Goal: Transaction & Acquisition: Purchase product/service

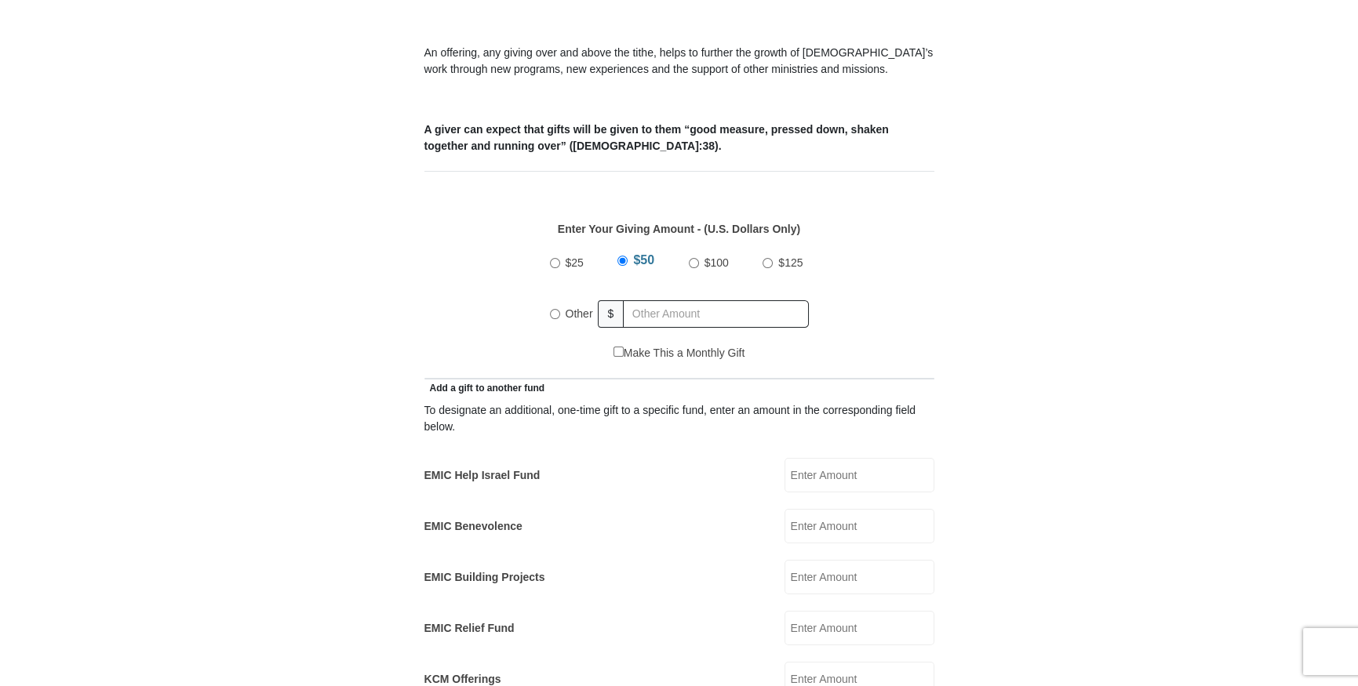
scroll to position [570, 0]
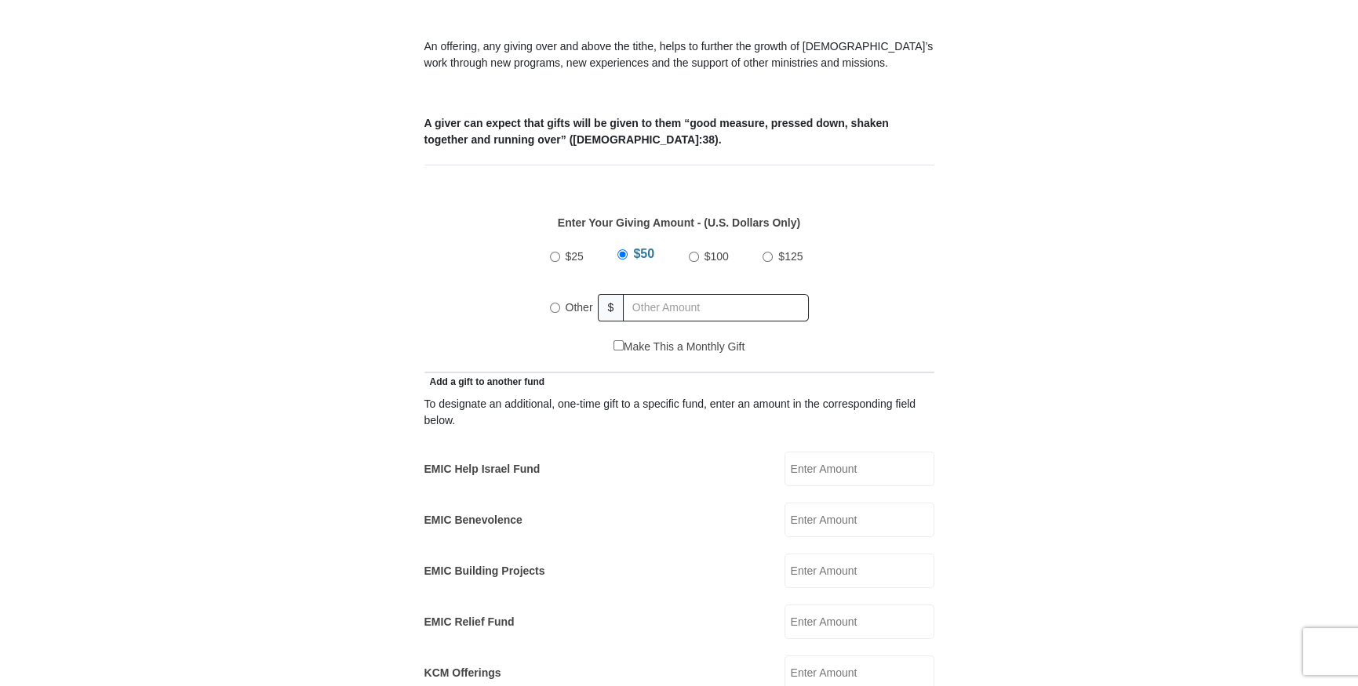
click at [554, 303] on input "Other" at bounding box center [555, 308] width 10 height 10
radio input "true"
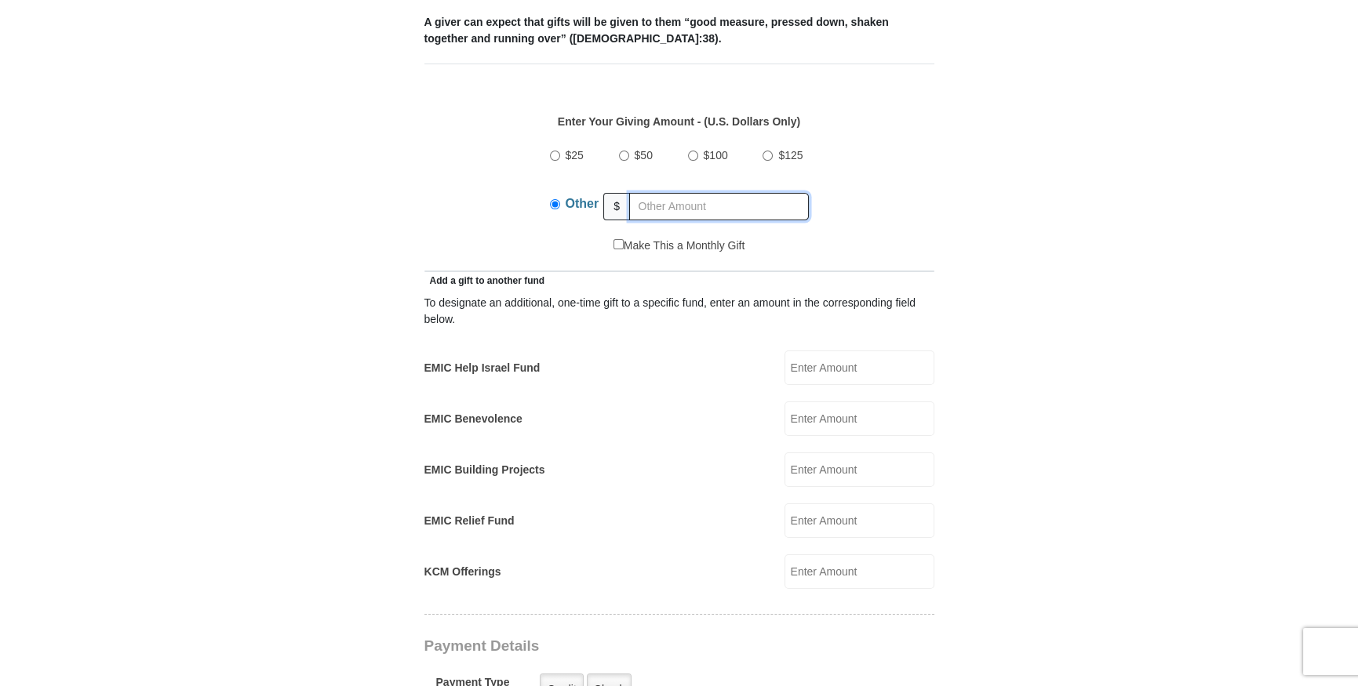
scroll to position [665, 0]
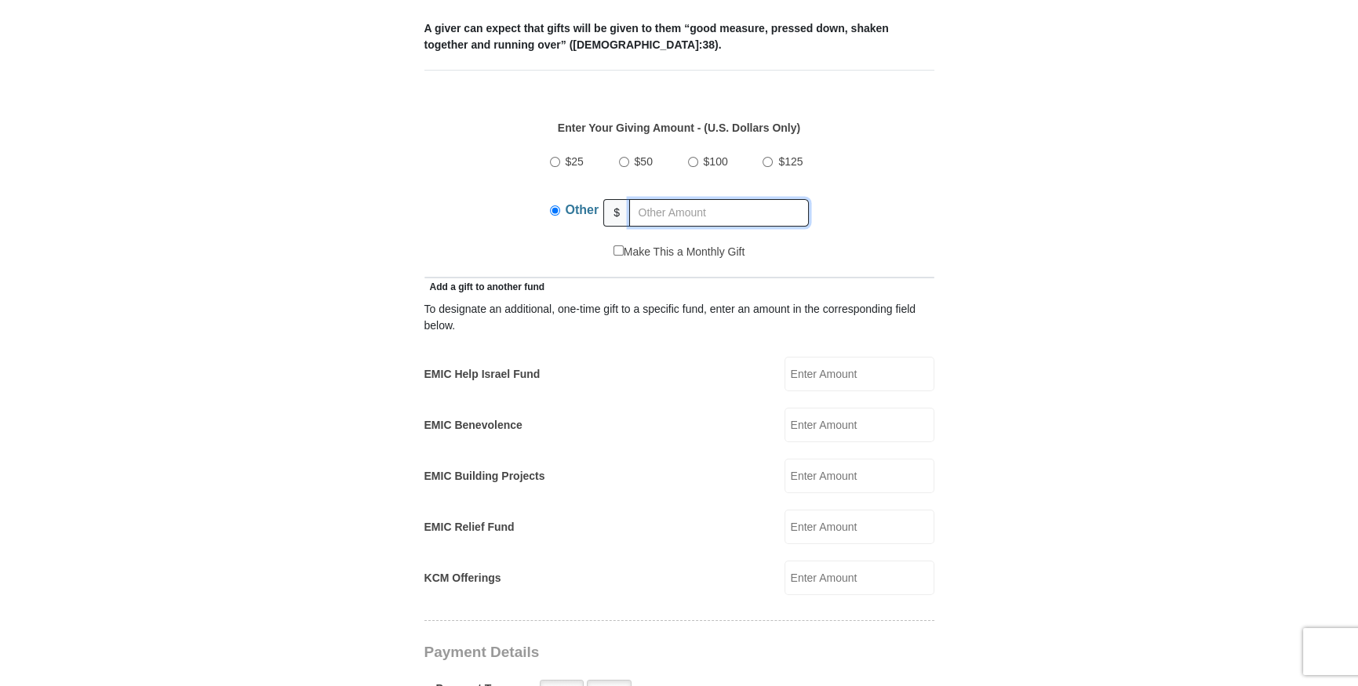
click at [658, 199] on input "text" at bounding box center [719, 212] width 180 height 27
type input "220.00"
click at [810, 357] on input "EMIC Help Israel Fund" at bounding box center [859, 374] width 150 height 35
type input "50"
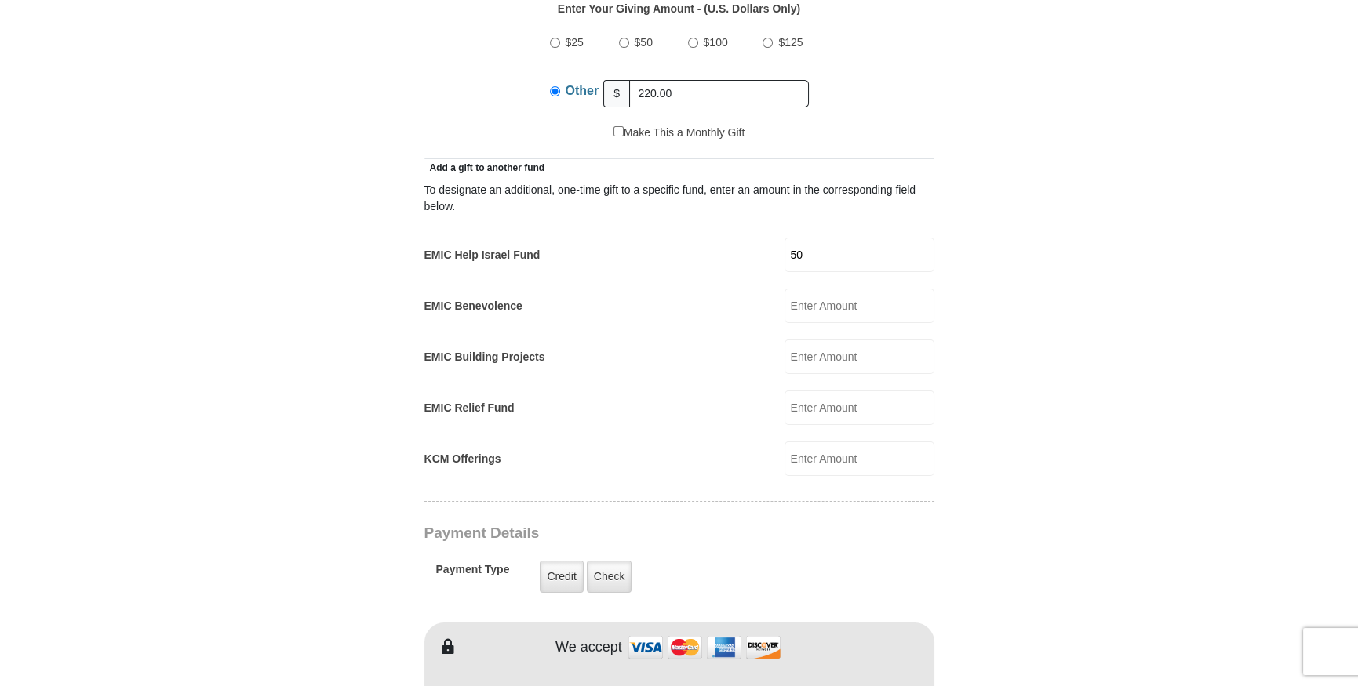
scroll to position [808, 0]
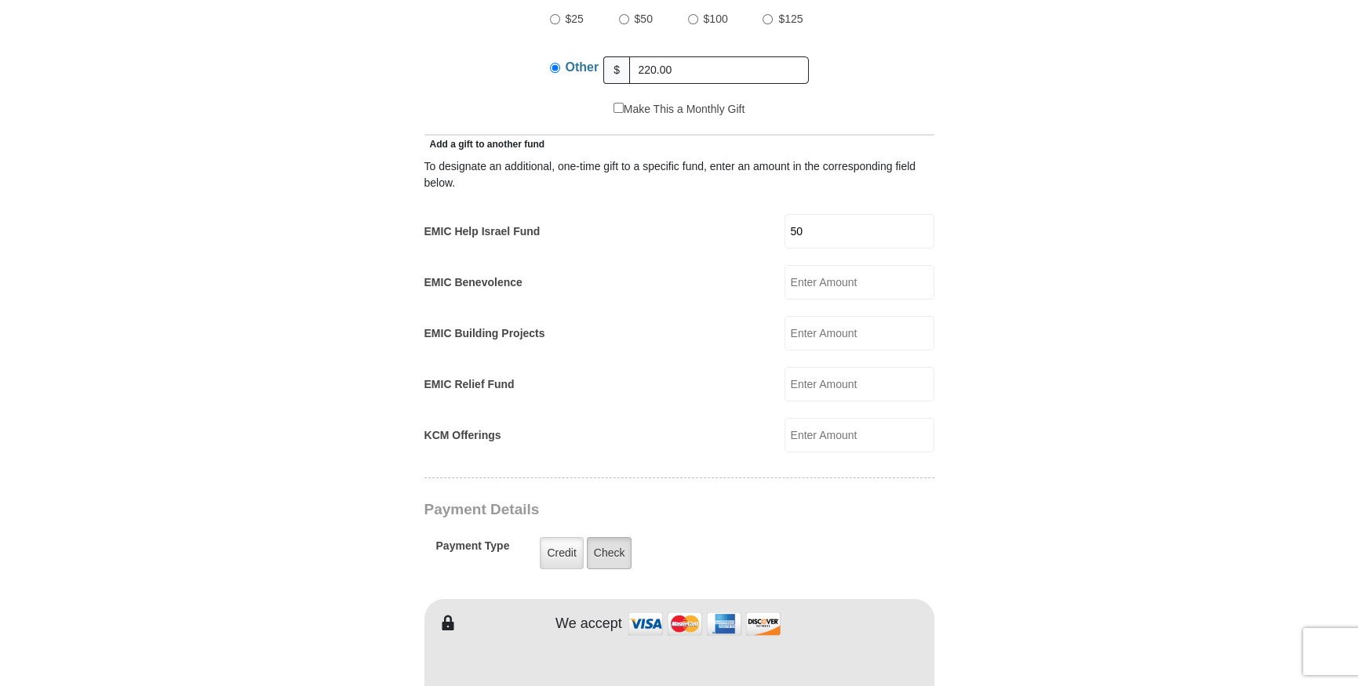
click at [611, 537] on label "Check" at bounding box center [609, 553] width 45 height 32
click at [0, 0] on input "Check" at bounding box center [0, 0] width 0 height 0
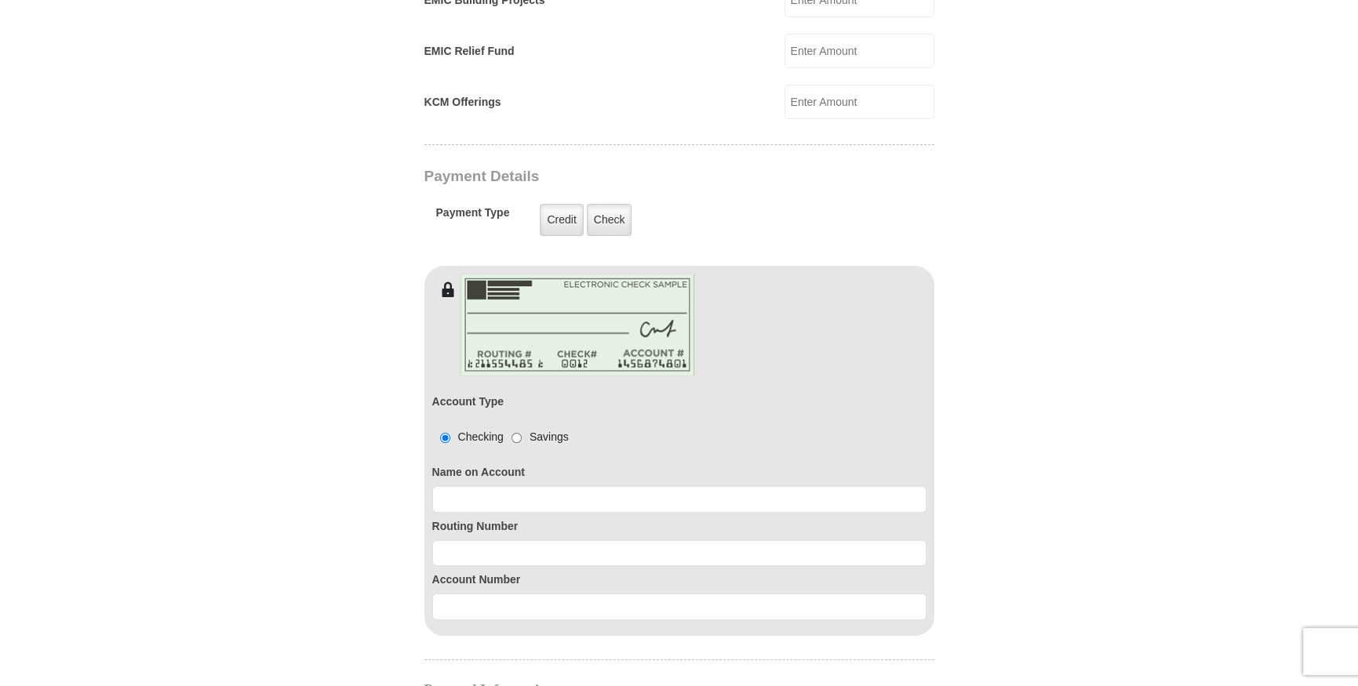
scroll to position [1188, 0]
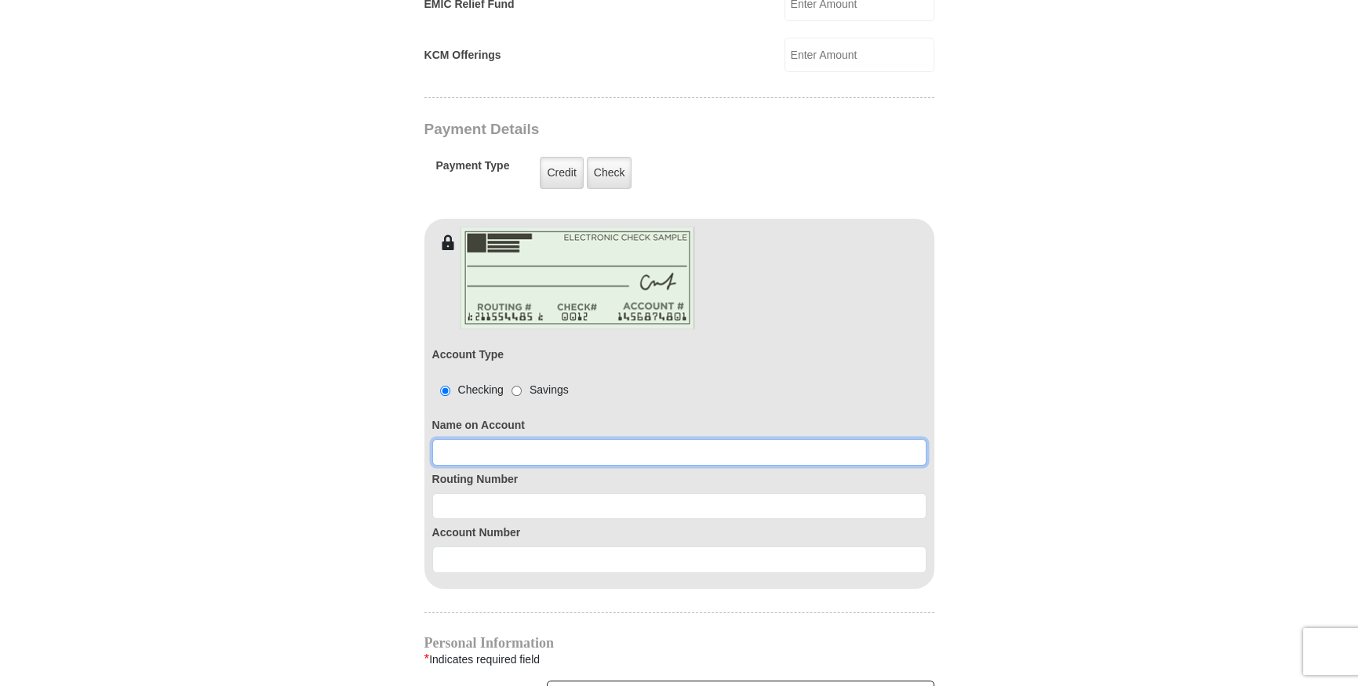
click at [458, 439] on input at bounding box center [679, 452] width 494 height 27
type input "BARBARA A GREEN"
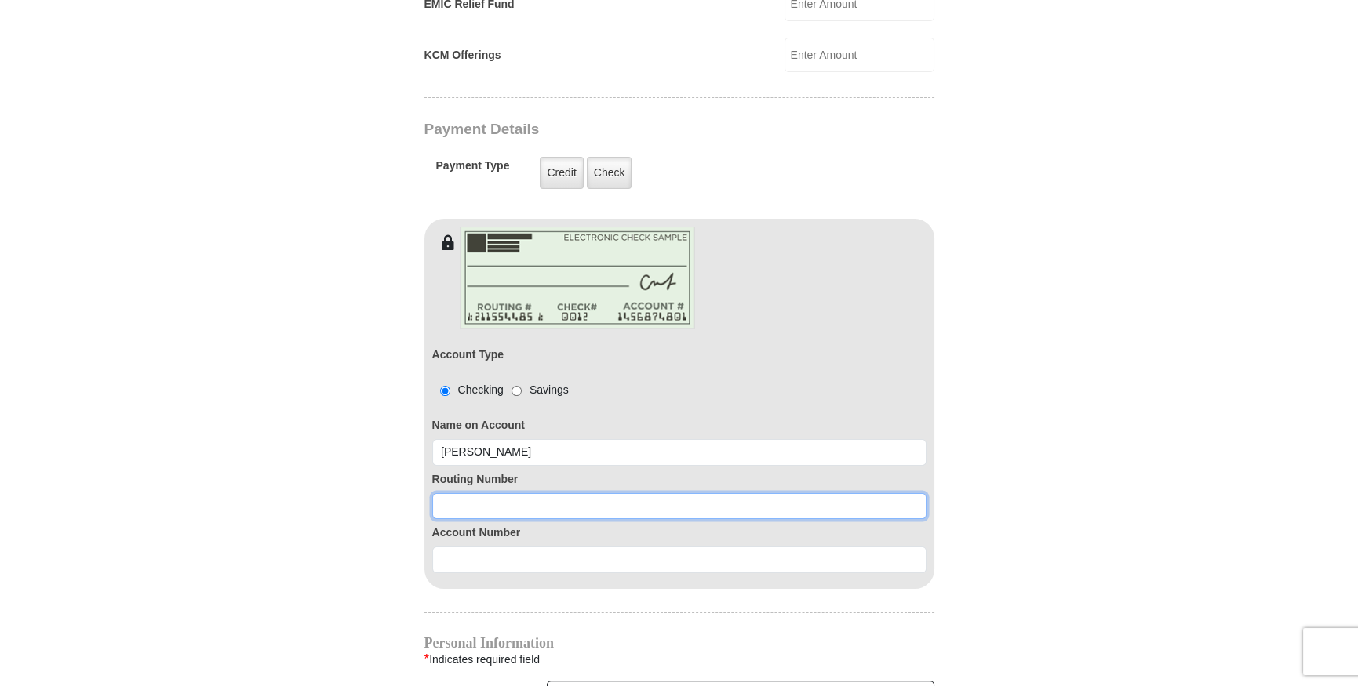
click at [456, 493] on input at bounding box center [679, 506] width 494 height 27
type input "311981614"
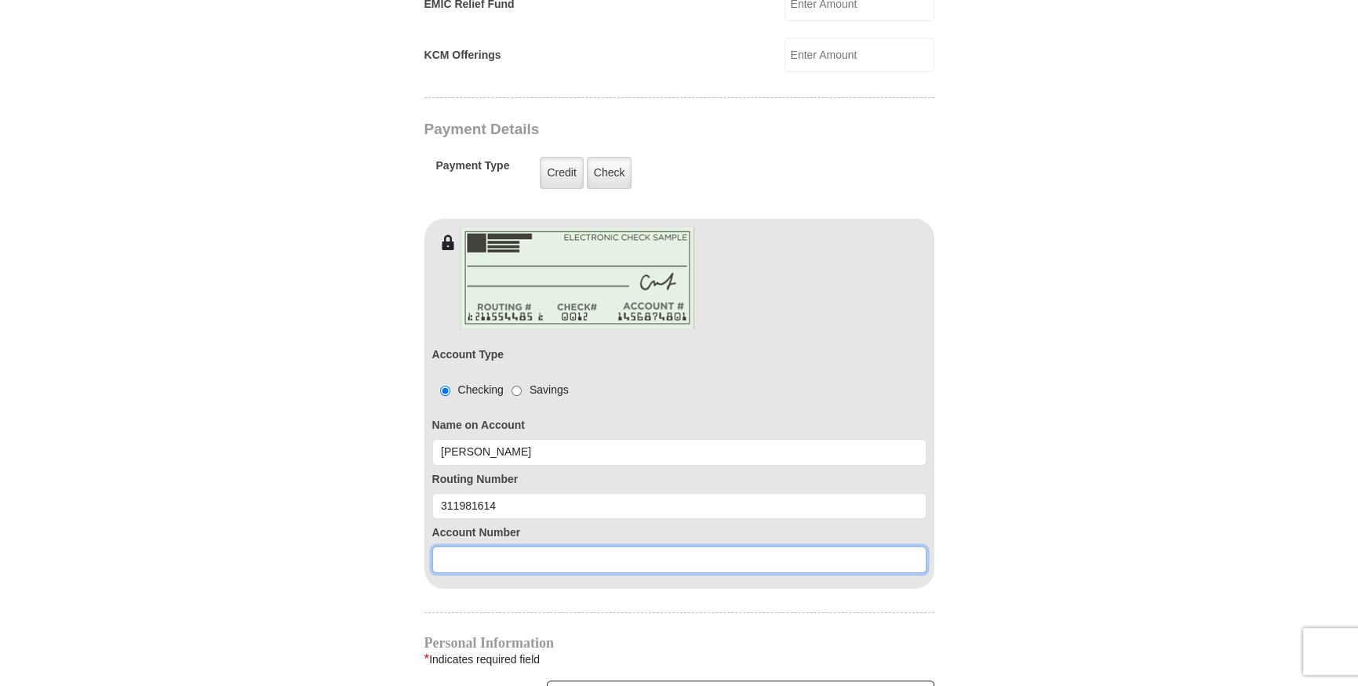
click at [463, 547] on input at bounding box center [679, 560] width 494 height 27
type input "0960130110"
click at [336, 558] on form "Eagle Mountain International Church Online Giving Because of gifts like yours, …" at bounding box center [679, 134] width 894 height 2518
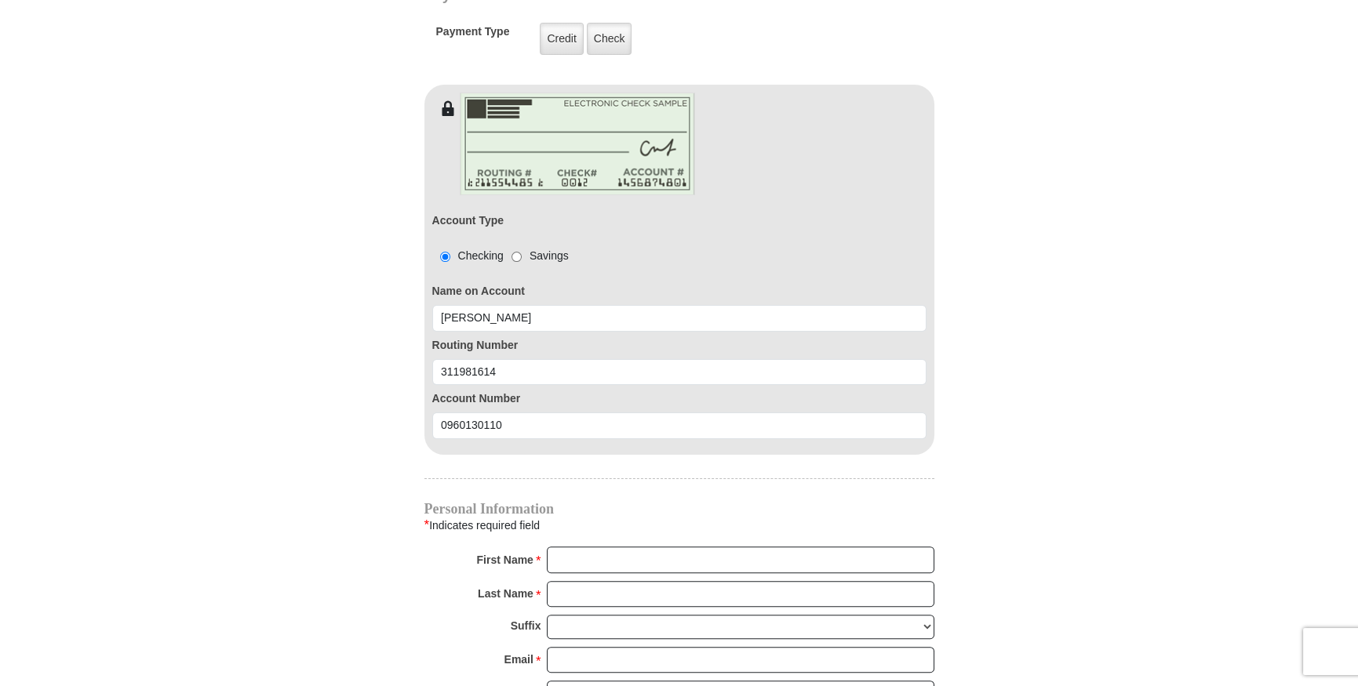
scroll to position [1331, 0]
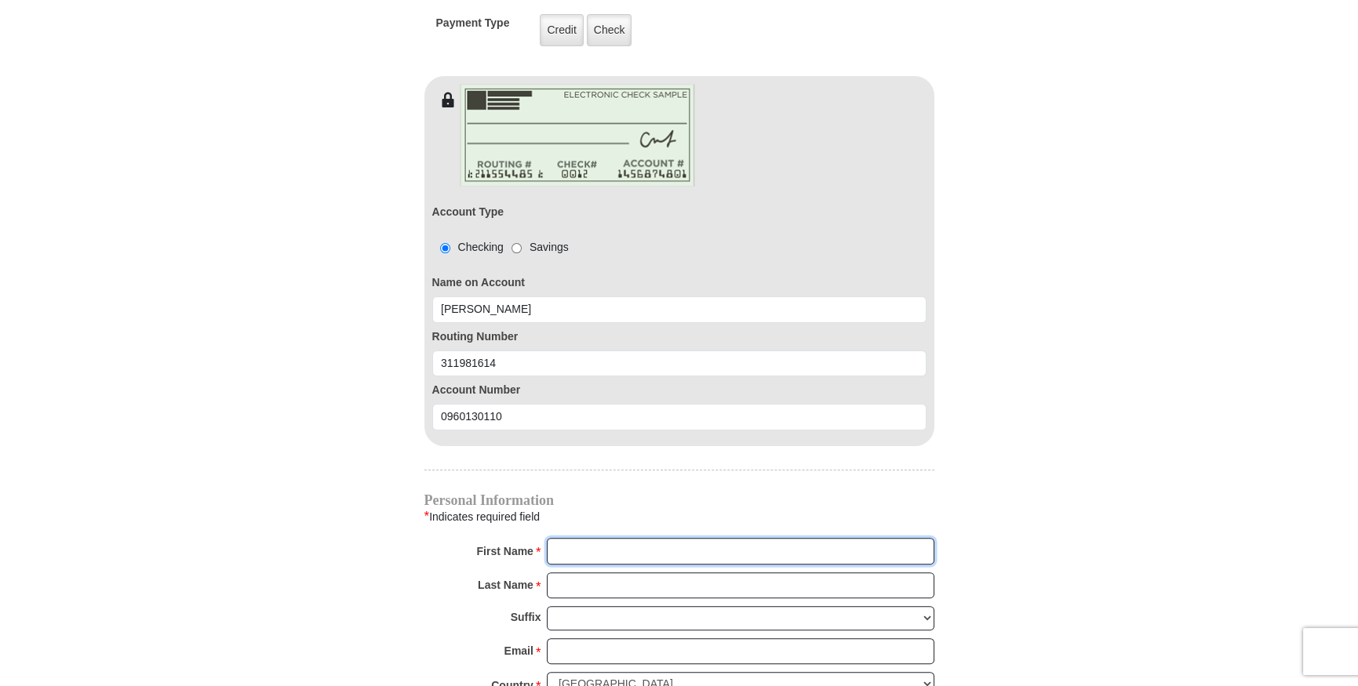
click at [568, 538] on input "First Name *" at bounding box center [740, 551] width 387 height 27
type input "BARBARA"
type input "GREEN"
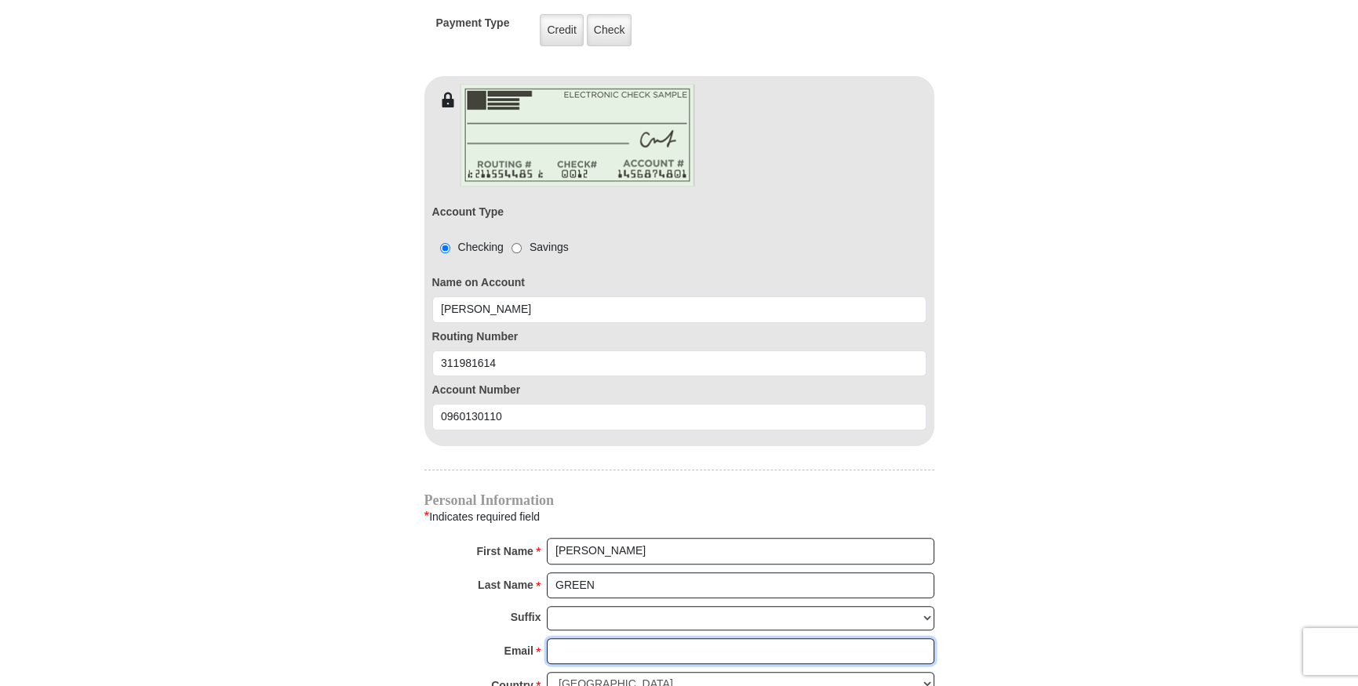
type input "BAGREEN@SBCGLOBAL.NET"
type input "2355 JENSON COURT, FORT WORTH, TX 76112"
type input "fort worth tx"
select select "TX"
type input "76112"
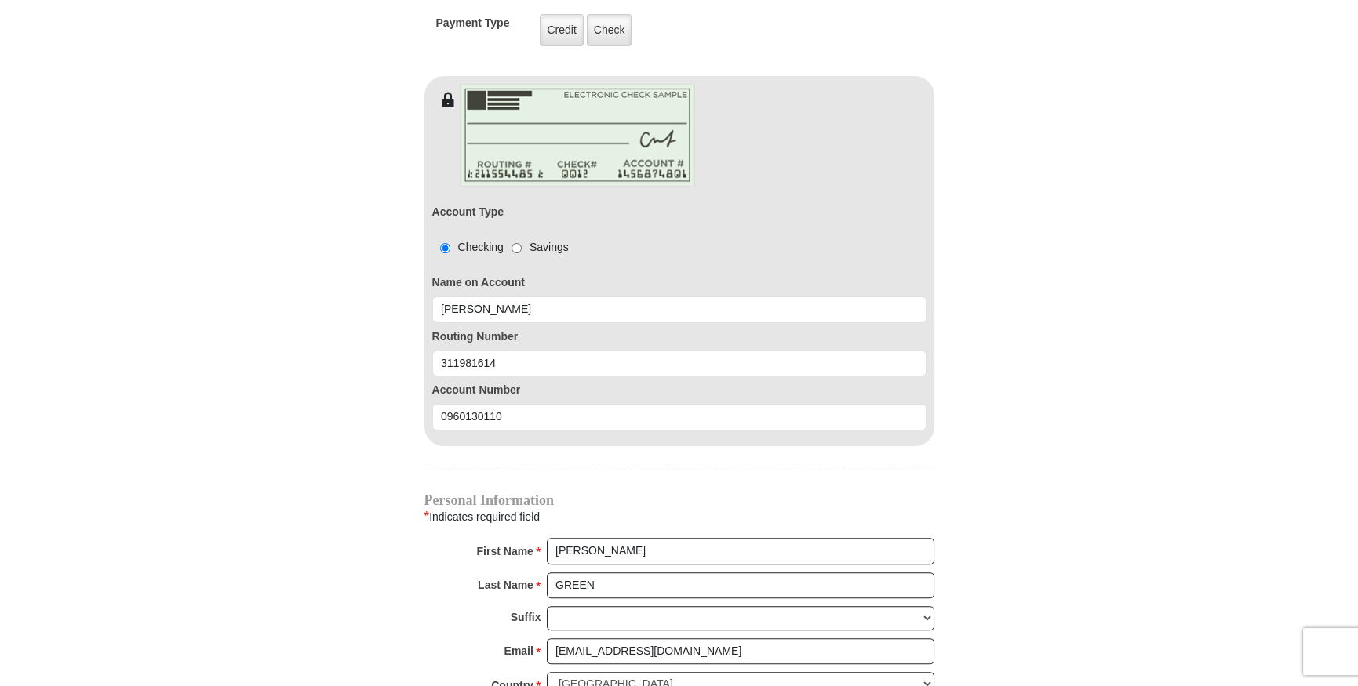
type input "8177297849"
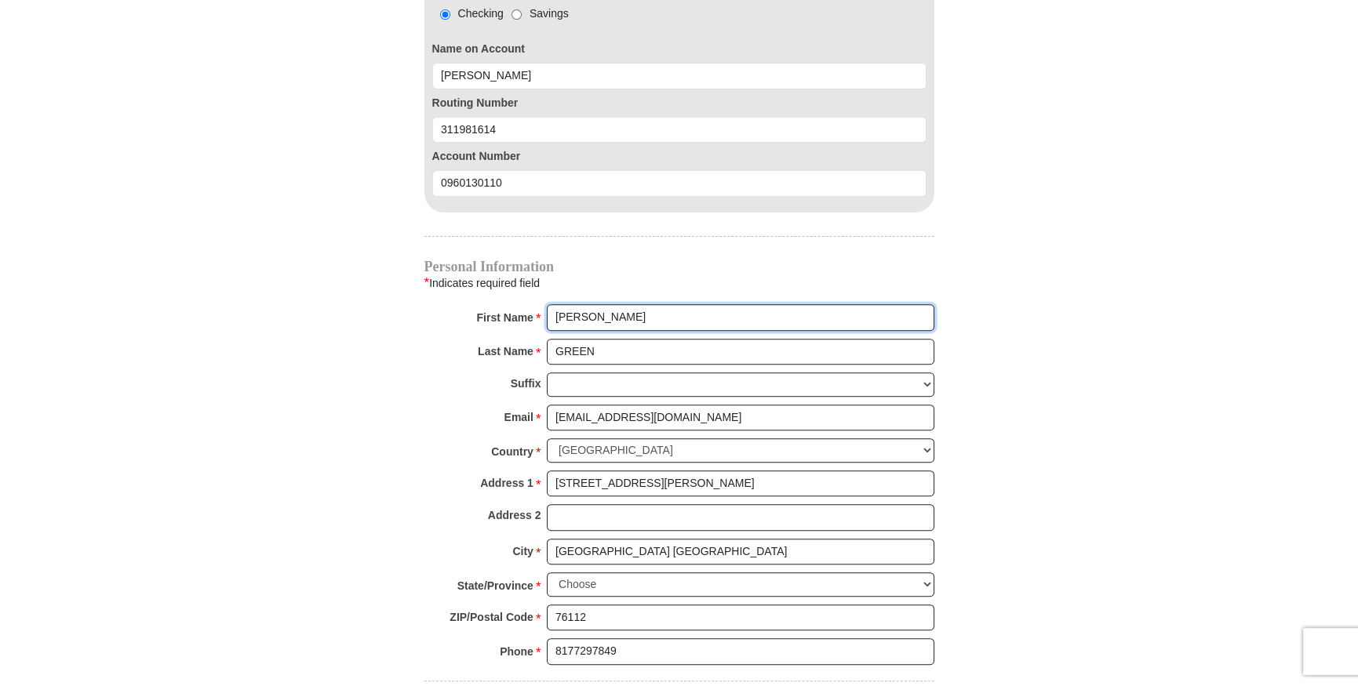
scroll to position [1569, 0]
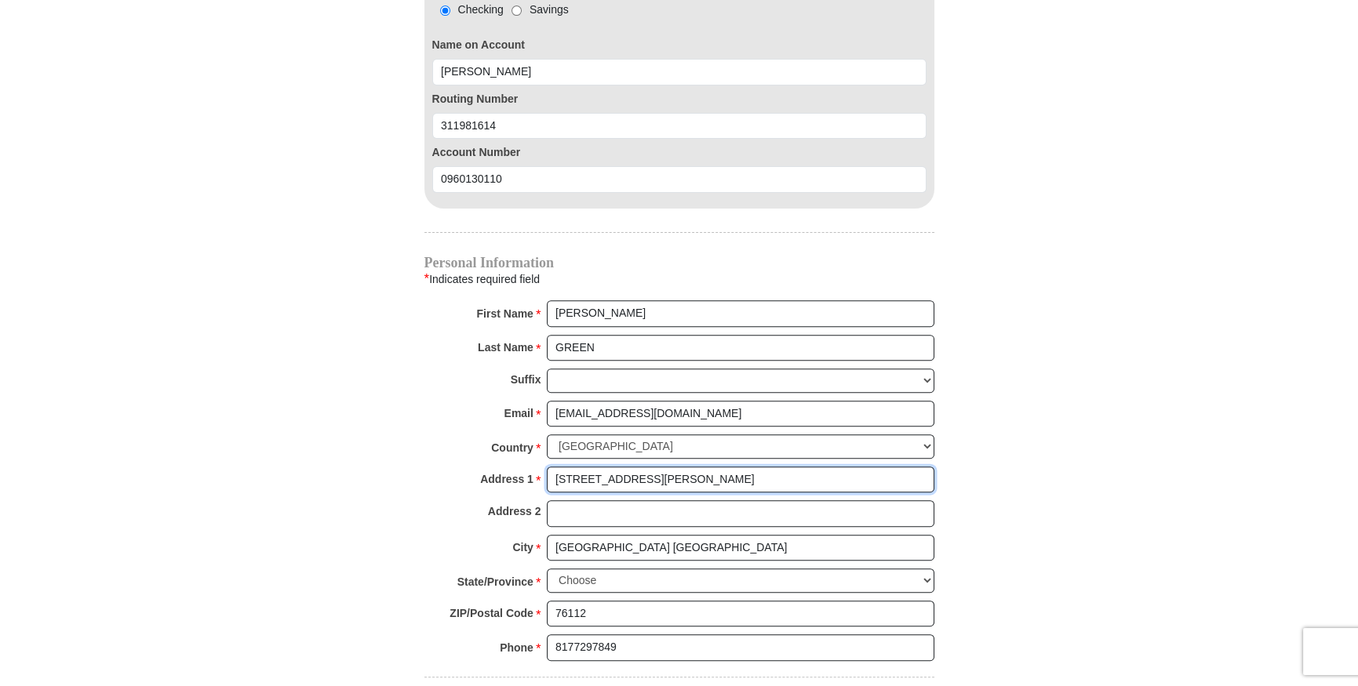
drag, startPoint x: 667, startPoint y: 457, endPoint x: 909, endPoint y: 474, distance: 242.2
click at [909, 474] on div "Address 1 * 2355 JENSON COURT, FORT WORTH, TX 76112 Please enter Address 1" at bounding box center [679, 484] width 510 height 35
type input "2355 JENSON COURT"
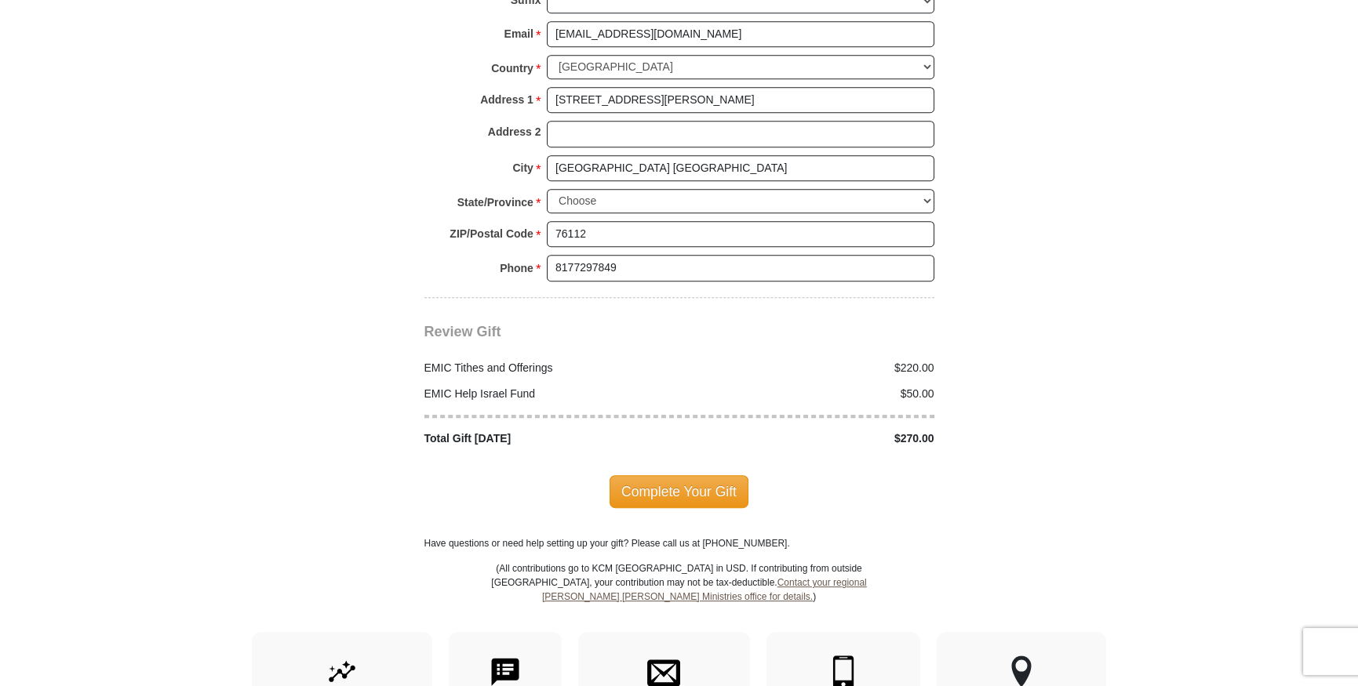
scroll to position [1973, 0]
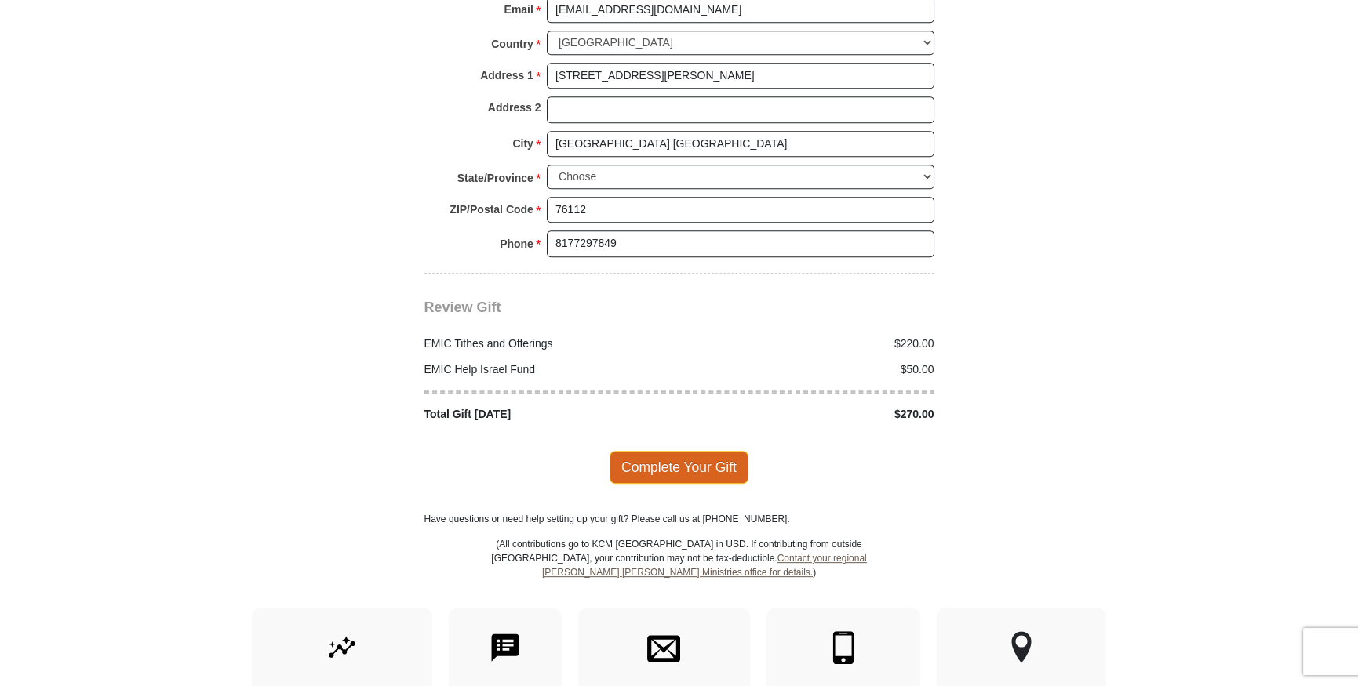
click at [682, 451] on span "Complete Your Gift" at bounding box center [678, 467] width 139 height 33
